Goal: Task Accomplishment & Management: Use online tool/utility

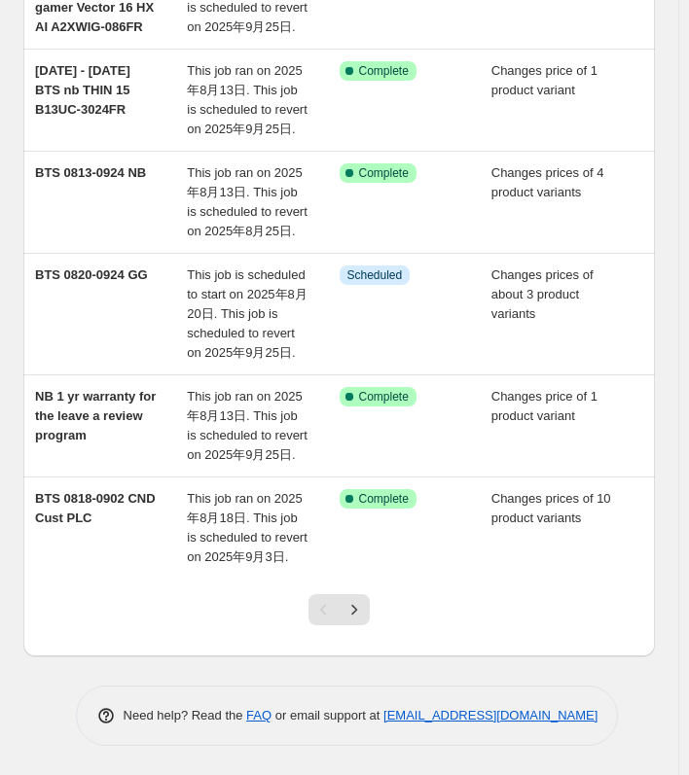
scroll to position [841, 0]
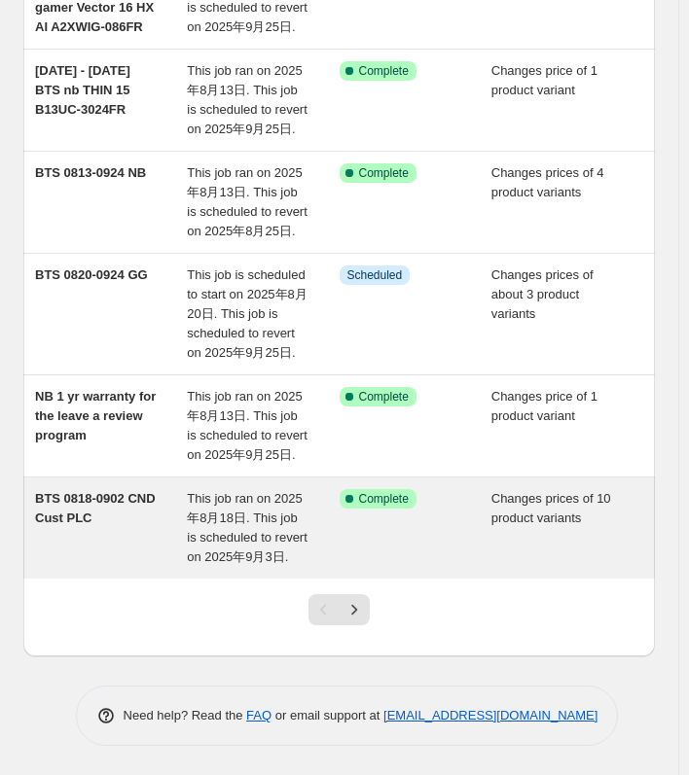
click at [137, 489] on div "BTS 0818-0902 CND Cust PLC" at bounding box center [111, 528] width 152 height 78
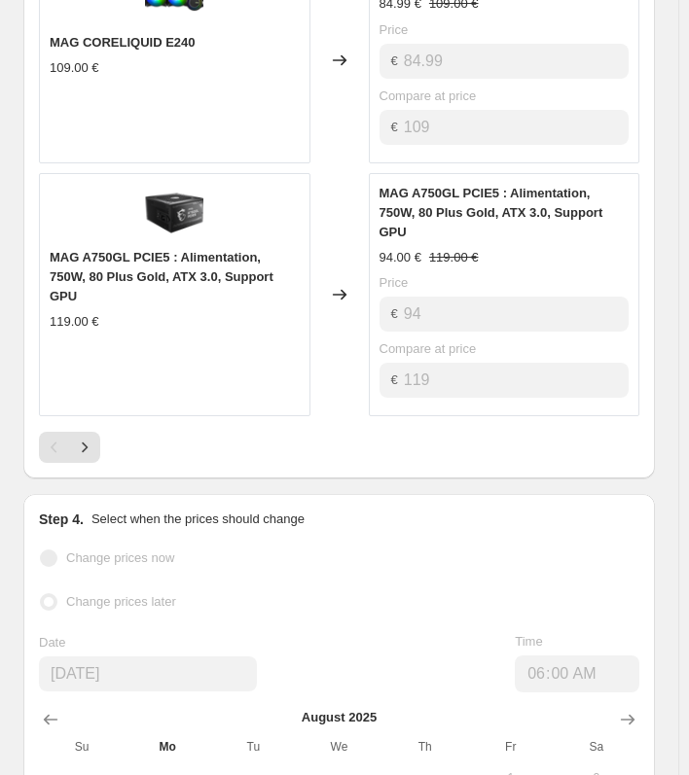
scroll to position [1810, 0]
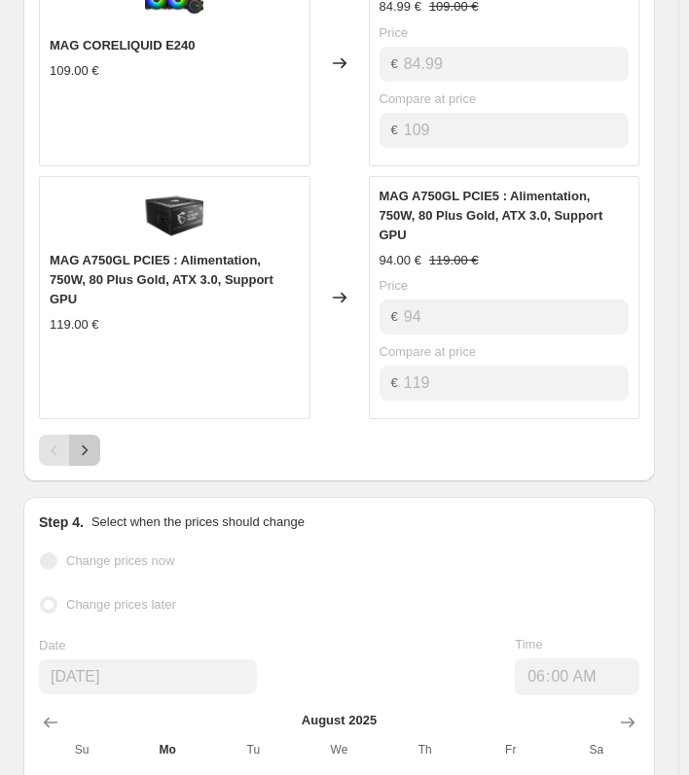
click at [83, 442] on icon "Next" at bounding box center [84, 450] width 19 height 19
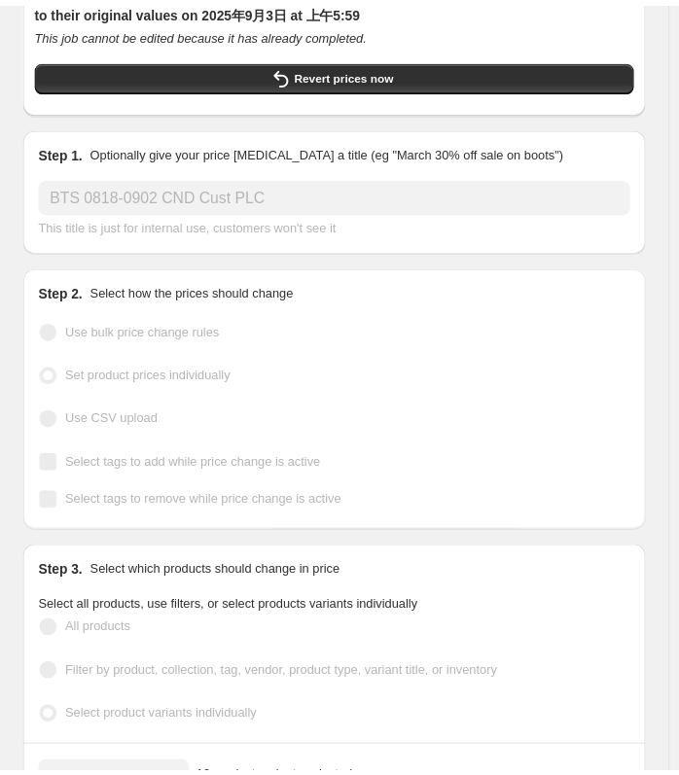
scroll to position [157, 0]
